Goal: Find contact information: Find contact information

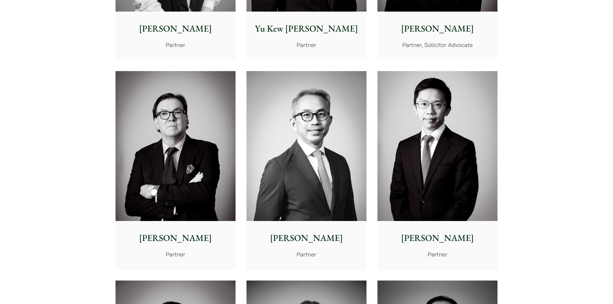
scroll to position [805, 0]
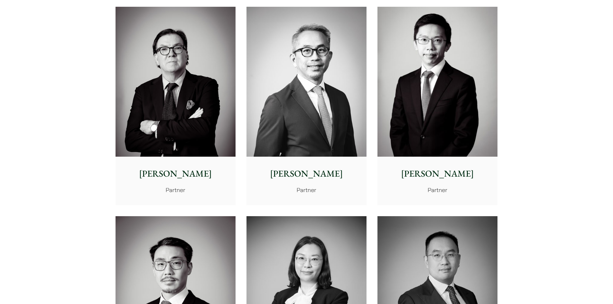
click at [404, 135] on img at bounding box center [438, 82] width 120 height 150
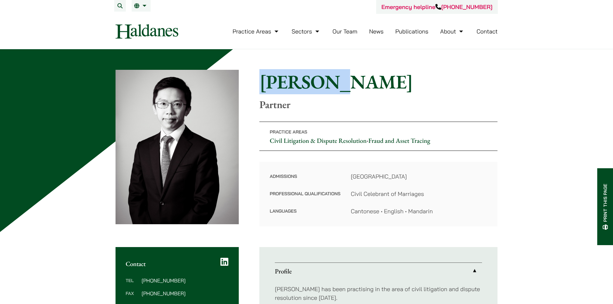
drag, startPoint x: 286, startPoint y: 78, endPoint x: 378, endPoint y: 78, distance: 92.7
click at [378, 78] on div "Home » Lawyers » [PERSON_NAME] Ma [PERSON_NAME] Ma Partner Practice Areas Civil…" at bounding box center [307, 148] width 382 height 157
copy h1 "[PERSON_NAME]"
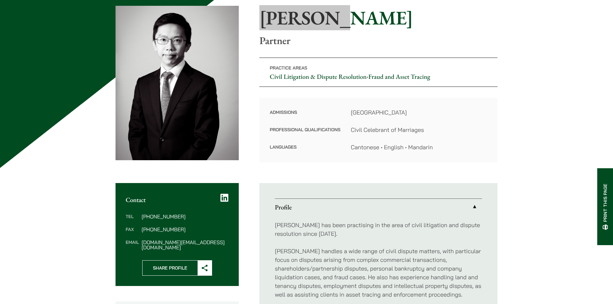
scroll to position [97, 0]
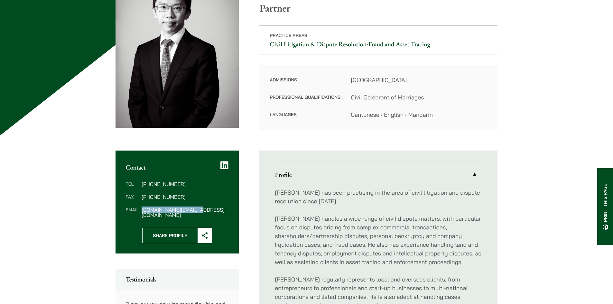
drag, startPoint x: 152, startPoint y: 210, endPoint x: 213, endPoint y: 209, distance: 60.5
click at [213, 209] on dd "[DOMAIN_NAME][EMAIL_ADDRESS][DOMAIN_NAME]" at bounding box center [185, 212] width 87 height 10
copy dd "[DOMAIN_NAME][EMAIL_ADDRESS][DOMAIN_NAME]"
drag, startPoint x: 188, startPoint y: 183, endPoint x: 203, endPoint y: 184, distance: 14.5
click at [204, 184] on dl "Tel [PHONE_NUMBER] Fax [PHONE_NUMBER] Email [PERSON_NAME][DOMAIN_NAME][EMAIL_AD…" at bounding box center [177, 200] width 103 height 36
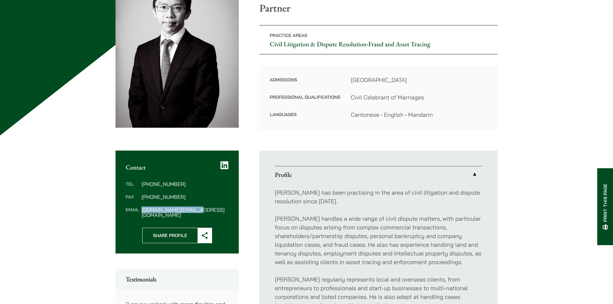
copy dl "[PHONE_NUMBER]"
